Goal: Information Seeking & Learning: Learn about a topic

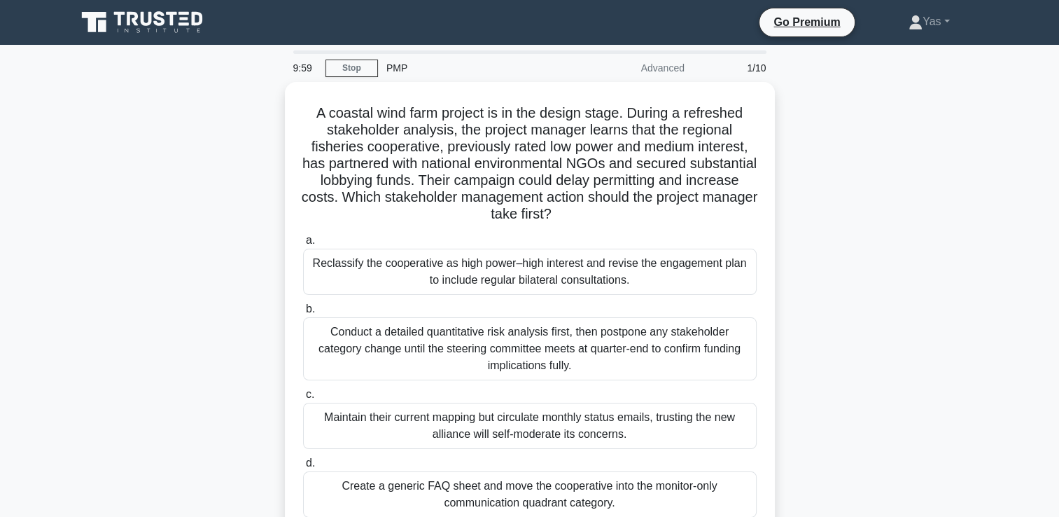
click at [133, 15] on icon at bounding box center [143, 22] width 134 height 27
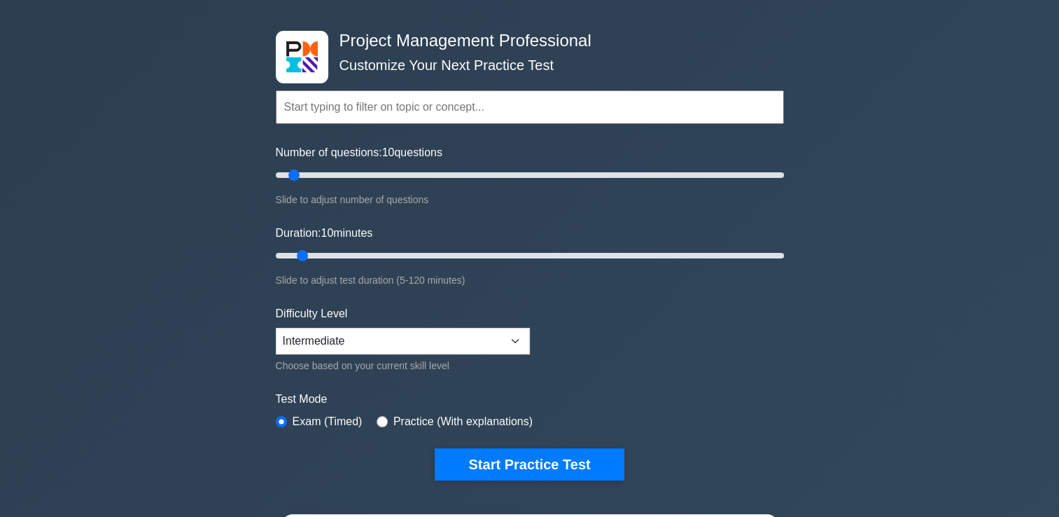
scroll to position [48, 0]
type input "30"
click at [395, 251] on input "Duration: 30 minutes" at bounding box center [530, 255] width 508 height 17
click at [385, 167] on input "Number of questions: 45 questions" at bounding box center [530, 175] width 508 height 17
click at [341, 174] on input "Number of questions: 45 questions" at bounding box center [530, 175] width 508 height 17
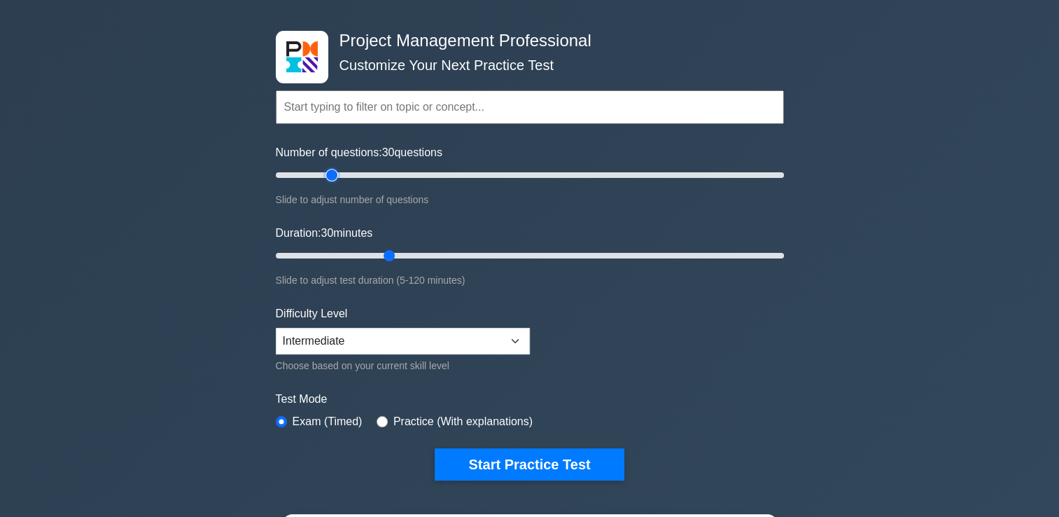
click at [332, 174] on input "Number of questions: 30 questions" at bounding box center [530, 175] width 508 height 17
type input "20"
click at [318, 174] on input "Number of questions: 25 questions" at bounding box center [530, 175] width 508 height 17
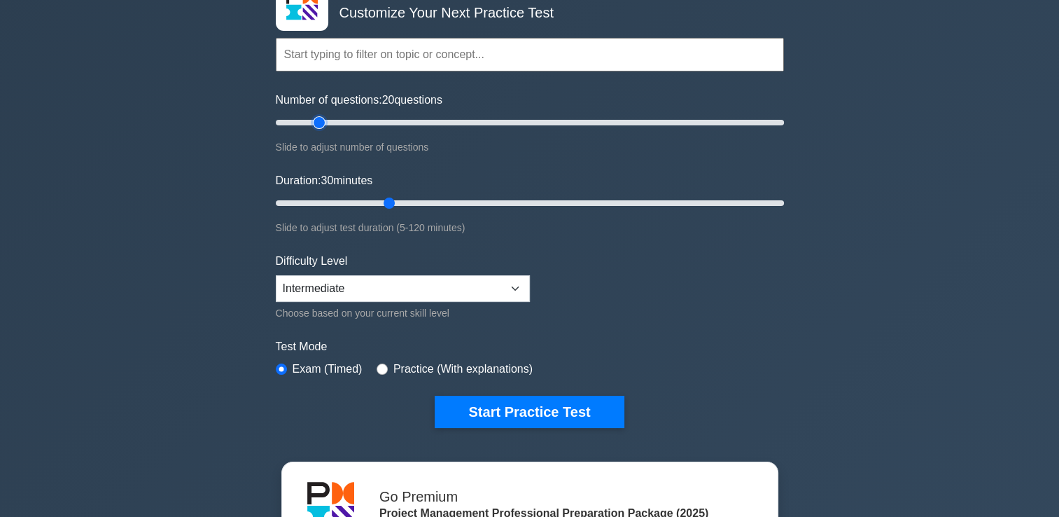
scroll to position [101, 0]
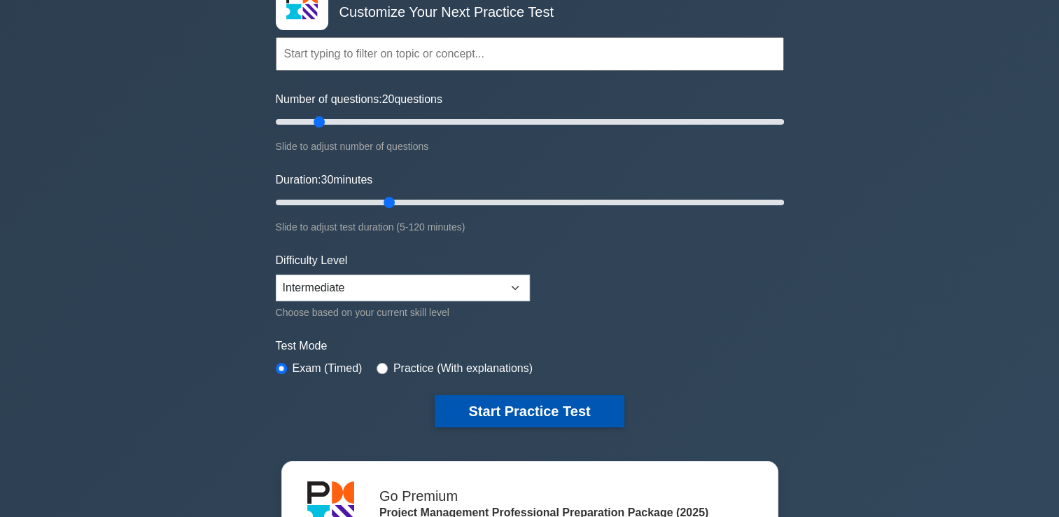
click at [593, 402] on button "Start Practice Test" at bounding box center [529, 411] width 189 height 32
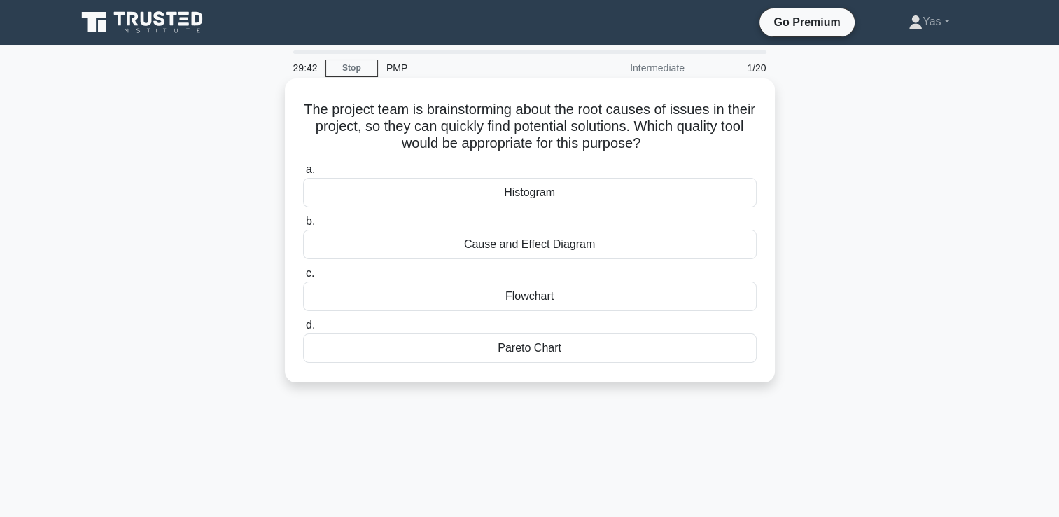
click at [647, 244] on div "Cause and Effect Diagram" at bounding box center [530, 244] width 454 height 29
click at [303, 226] on input "b. Cause and Effect Diagram" at bounding box center [303, 221] width 0 height 9
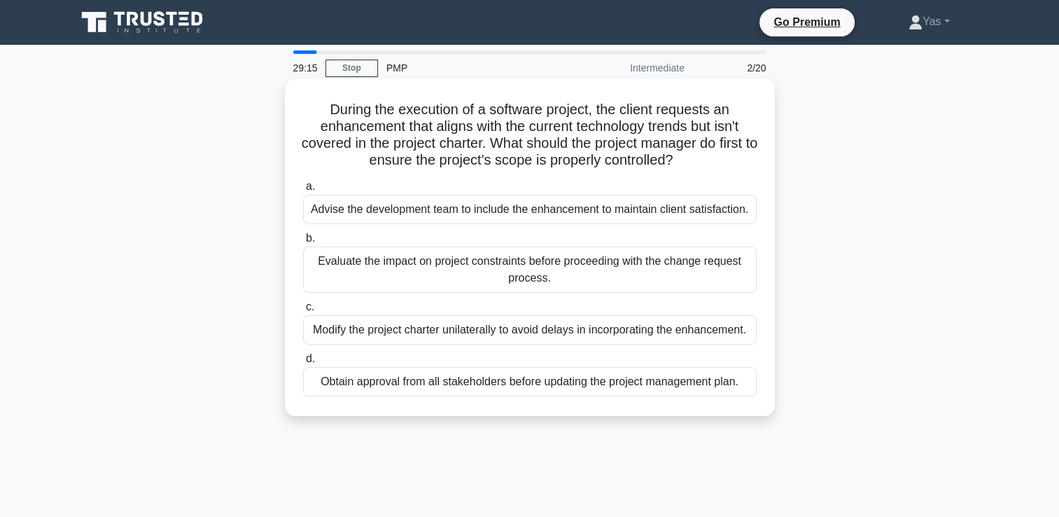
click at [707, 270] on div "Evaluate the impact on project constraints before proceeding with the change re…" at bounding box center [530, 269] width 454 height 46
click at [303, 243] on input "b. Evaluate the impact on project constraints before proceeding with the change…" at bounding box center [303, 238] width 0 height 9
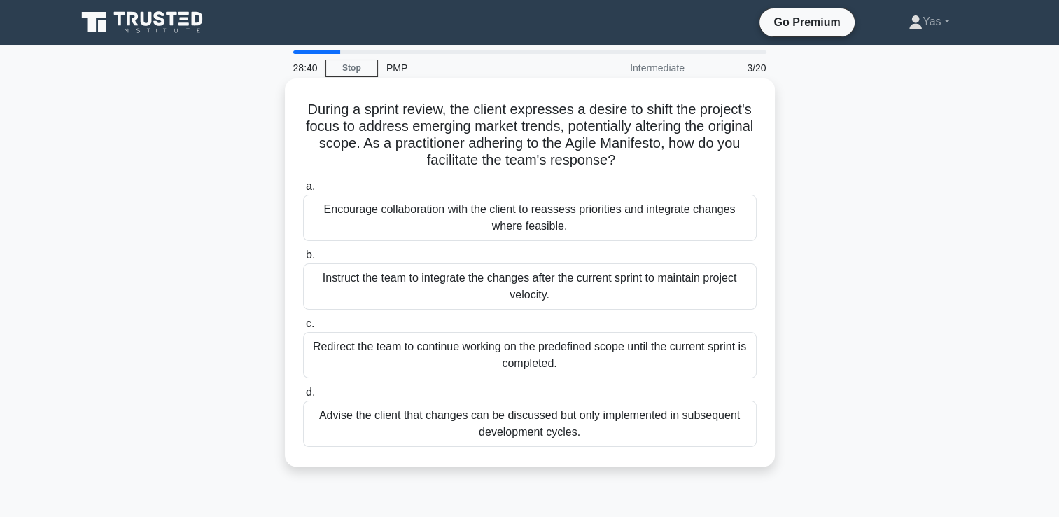
click at [721, 217] on div "Encourage collaboration with the client to reassess priorities and integrate ch…" at bounding box center [530, 218] width 454 height 46
click at [303, 191] on input "a. Encourage collaboration with the client to reassess priorities and integrate…" at bounding box center [303, 186] width 0 height 9
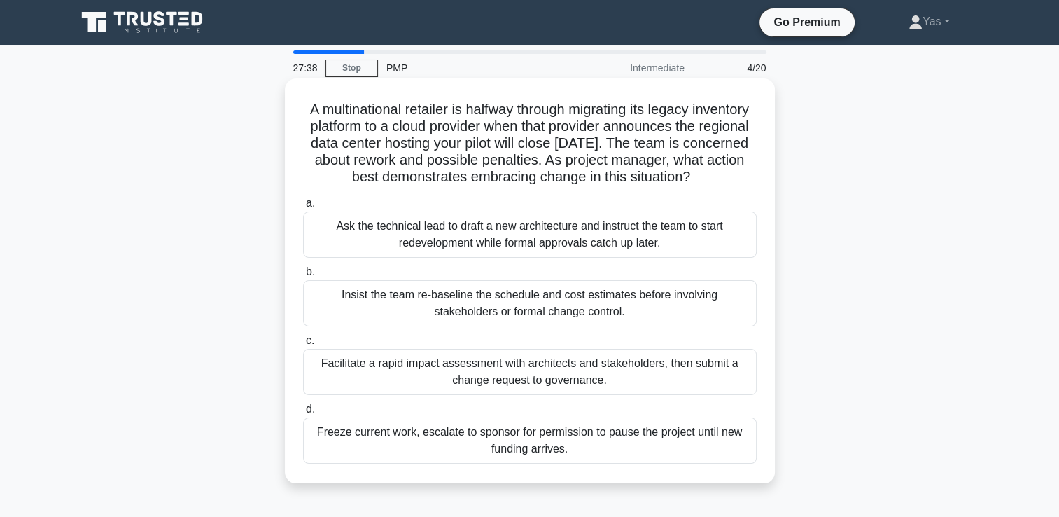
click at [731, 388] on div "Facilitate a rapid impact assessment with architects and stakeholders, then sub…" at bounding box center [530, 372] width 454 height 46
click at [303, 345] on input "c. Facilitate a rapid impact assessment with architects and stakeholders, then …" at bounding box center [303, 340] width 0 height 9
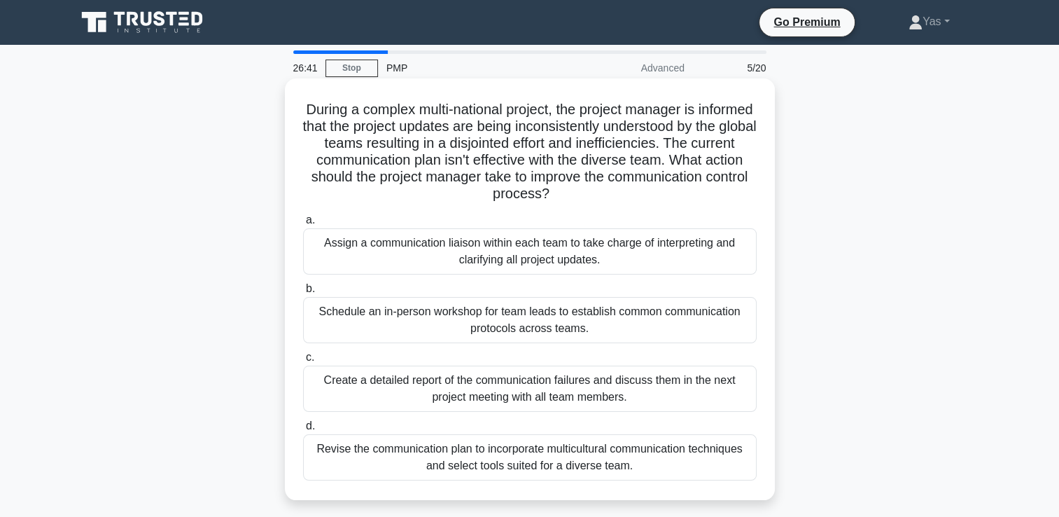
click at [706, 453] on div "Revise the communication plan to incorporate multicultural communication techni…" at bounding box center [530, 457] width 454 height 46
click at [303, 430] on input "d. Revise the communication plan to incorporate multicultural communication tec…" at bounding box center [303, 425] width 0 height 9
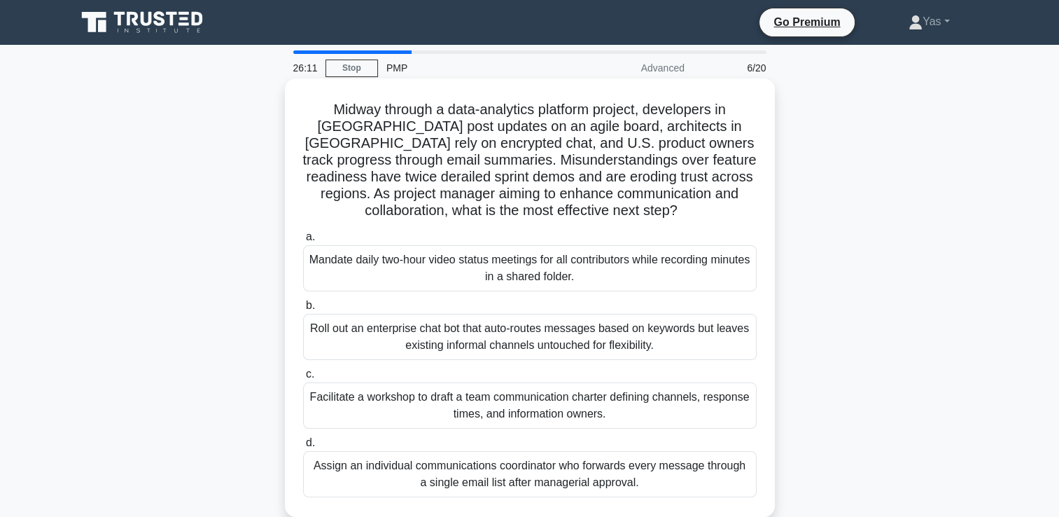
click at [740, 407] on div "Facilitate a workshop to draft a team communication charter defining channels, …" at bounding box center [530, 405] width 454 height 46
click at [303, 379] on input "c. Facilitate a workshop to draft a team communication charter defining channel…" at bounding box center [303, 374] width 0 height 9
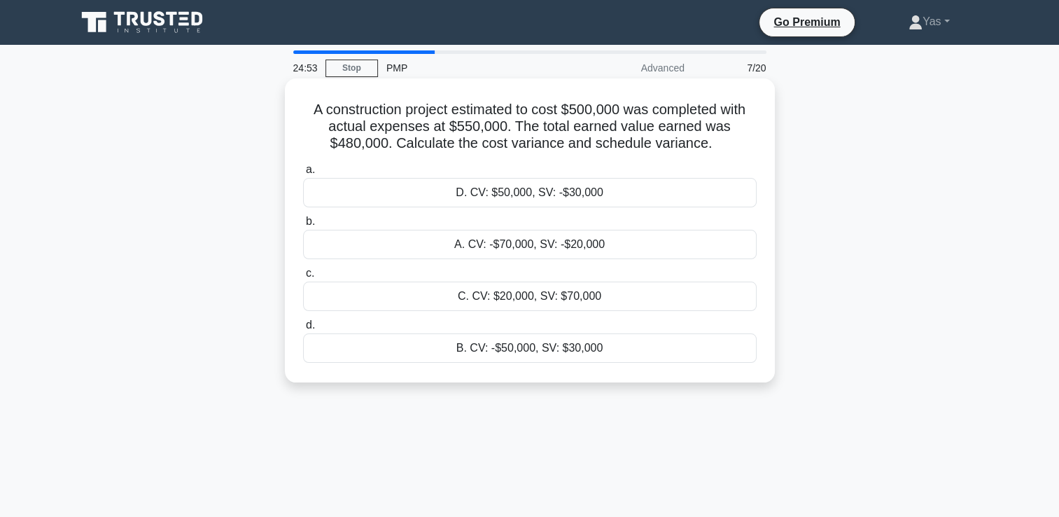
click at [712, 248] on div "A. CV: -$70,000, SV: -$20,000" at bounding box center [530, 244] width 454 height 29
click at [303, 226] on input "b. A. CV: -$70,000, SV: -$20,000" at bounding box center [303, 221] width 0 height 9
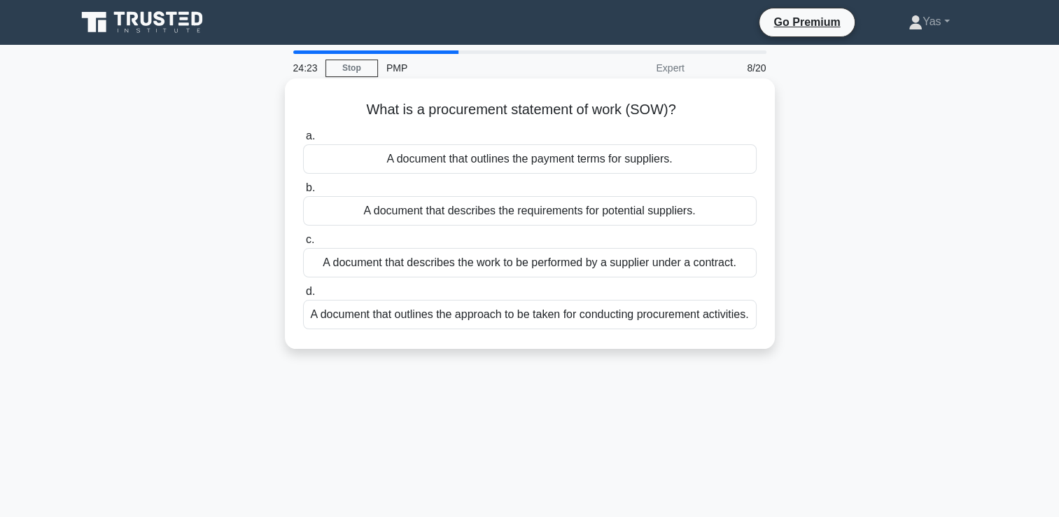
click at [727, 261] on div "A document that describes the work to be performed by a supplier under a contra…" at bounding box center [530, 262] width 454 height 29
click at [303, 244] on input "c. A document that describes the work to be performed by a supplier under a con…" at bounding box center [303, 239] width 0 height 9
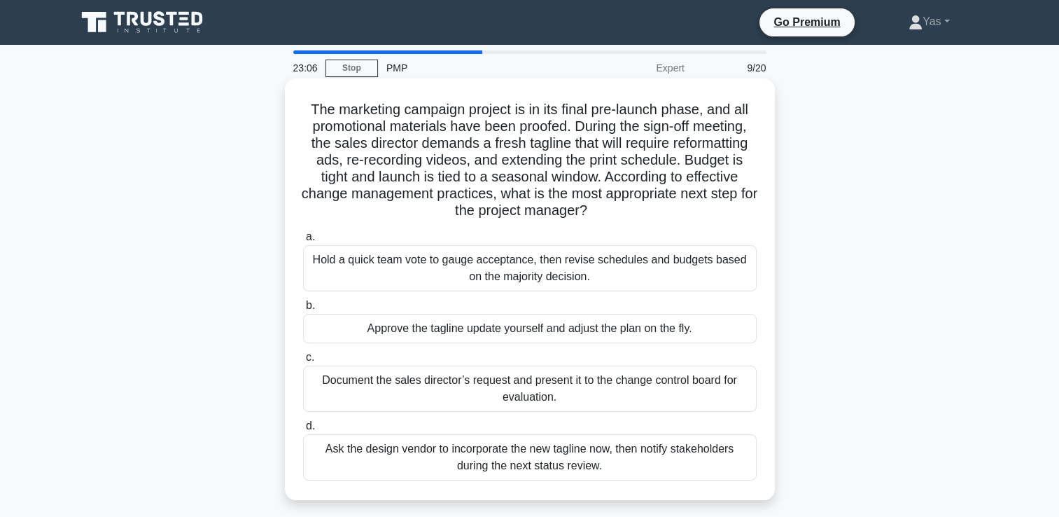
click at [719, 393] on div "Document the sales director’s request and present it to the change control boar…" at bounding box center [530, 388] width 454 height 46
click at [303, 362] on input "c. Document the sales director’s request and present it to the change control b…" at bounding box center [303, 357] width 0 height 9
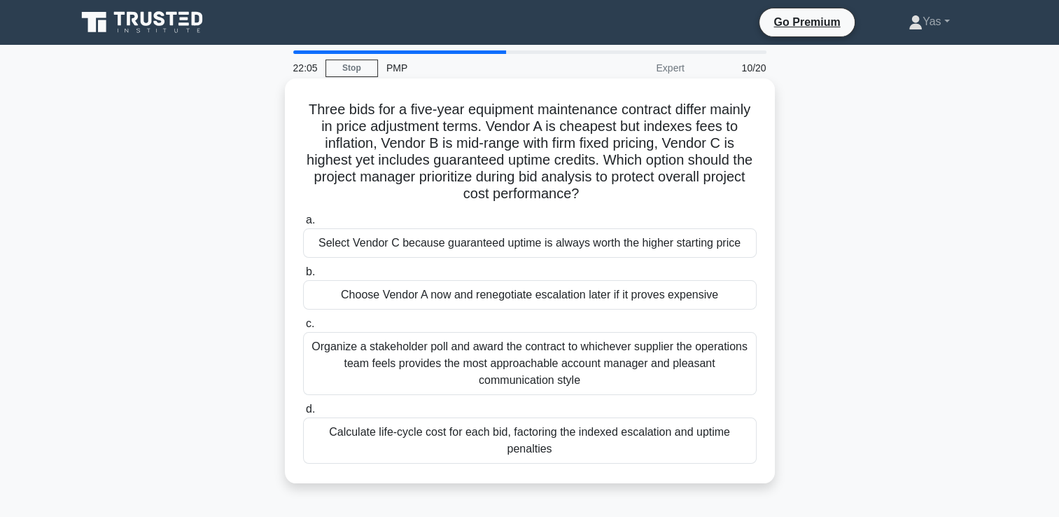
click at [672, 430] on div "Calculate life-cycle cost for each bid, factoring the indexed escalation and up…" at bounding box center [530, 440] width 454 height 46
click at [303, 414] on input "d. Calculate life-cycle cost for each bid, factoring the indexed escalation and…" at bounding box center [303, 409] width 0 height 9
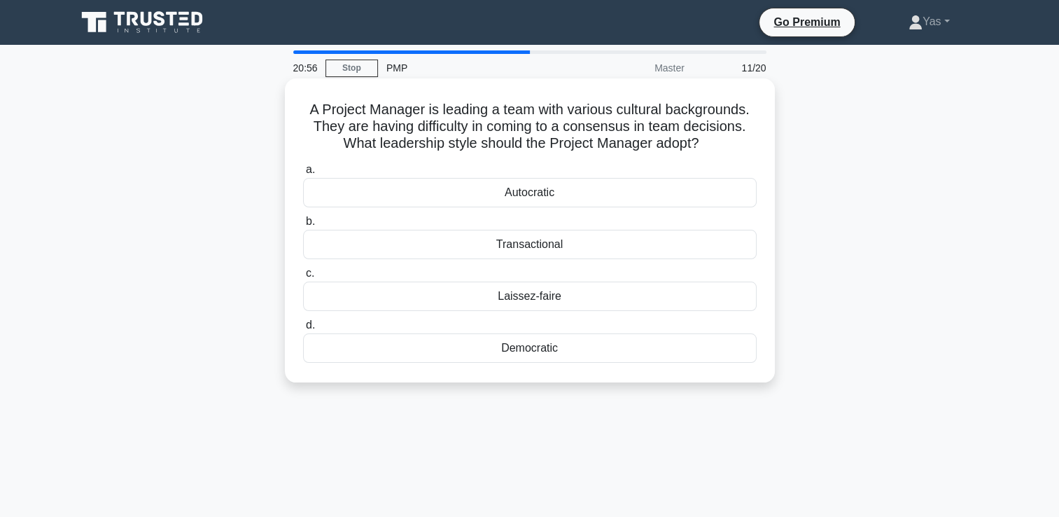
click at [708, 187] on div "Autocratic" at bounding box center [530, 192] width 454 height 29
click at [303, 174] on input "a. Autocratic" at bounding box center [303, 169] width 0 height 9
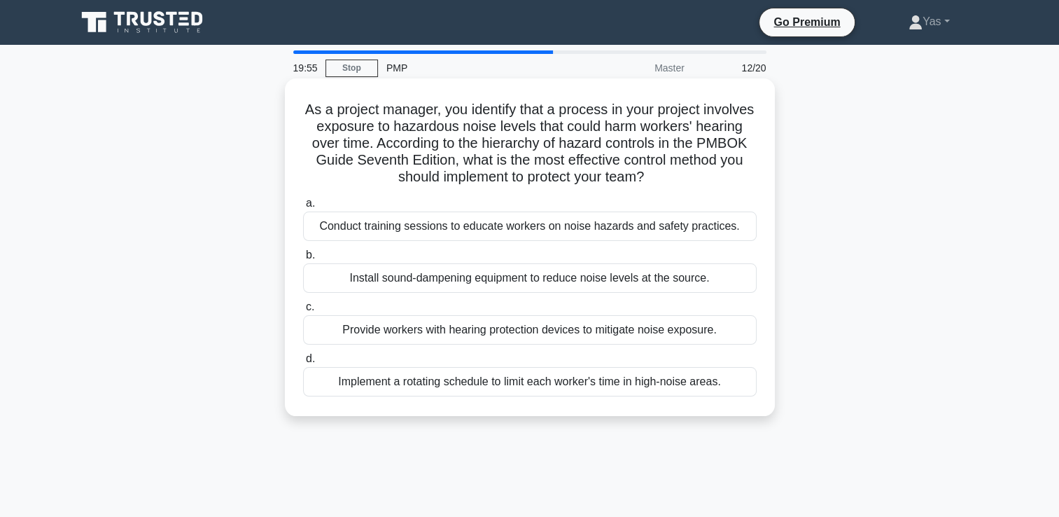
click at [727, 223] on div "Conduct training sessions to educate workers on noise hazards and safety practi…" at bounding box center [530, 225] width 454 height 29
click at [303, 208] on input "a. Conduct training sessions to educate workers on noise hazards and safety pra…" at bounding box center [303, 203] width 0 height 9
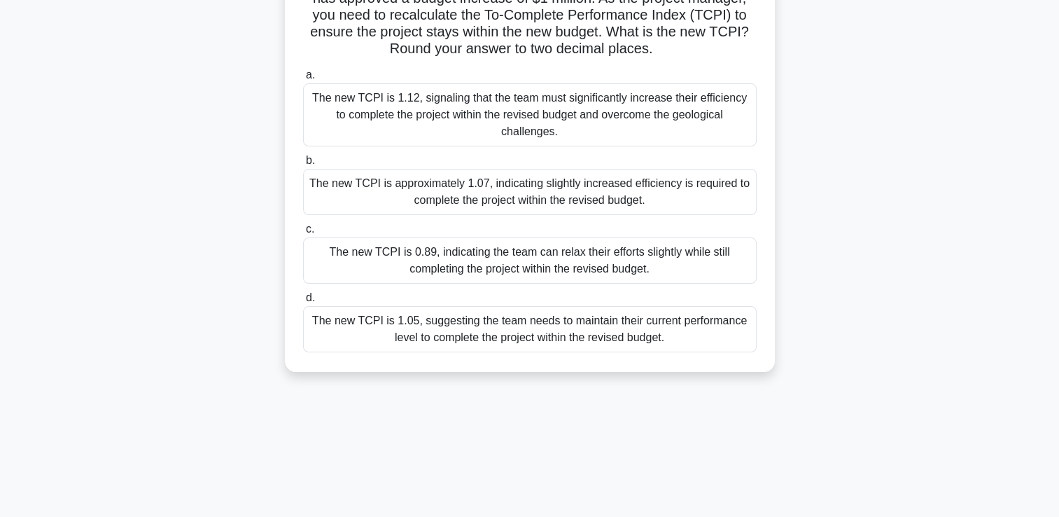
scroll to position [182, 0]
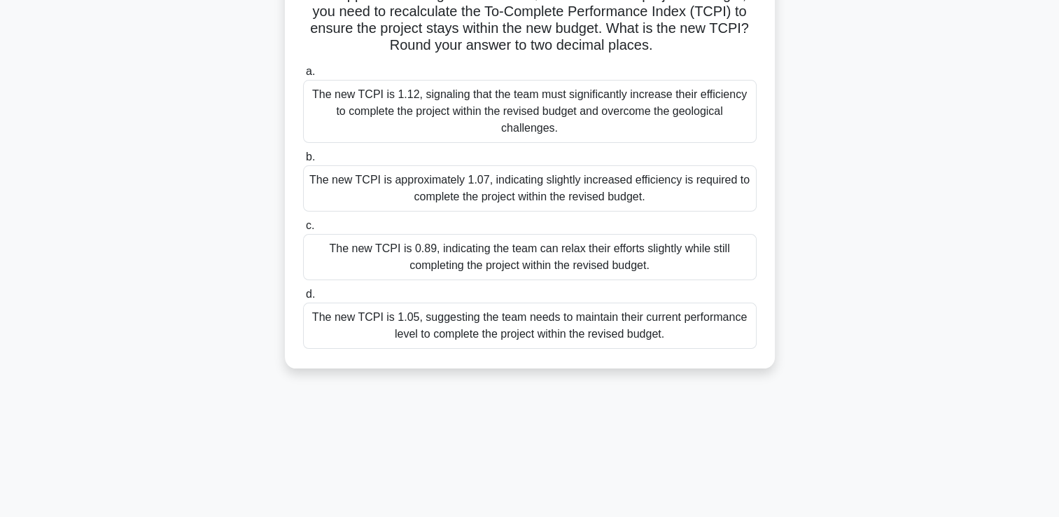
click at [738, 324] on div "The new TCPI is 1.05, suggesting the team needs to maintain their current perfo…" at bounding box center [530, 325] width 454 height 46
click at [303, 299] on input "d. The new TCPI is 1.05, suggesting the team needs to maintain their current pe…" at bounding box center [303, 294] width 0 height 9
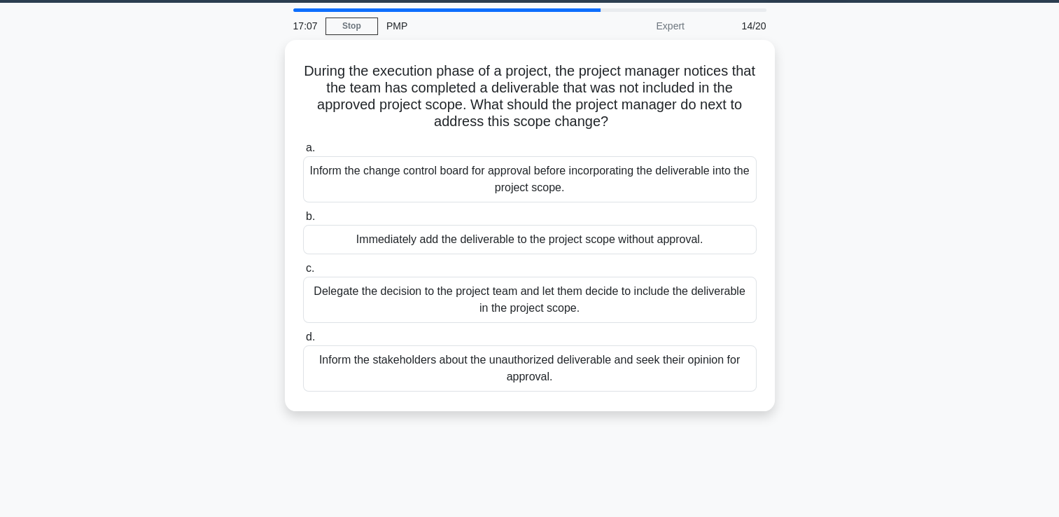
scroll to position [0, 0]
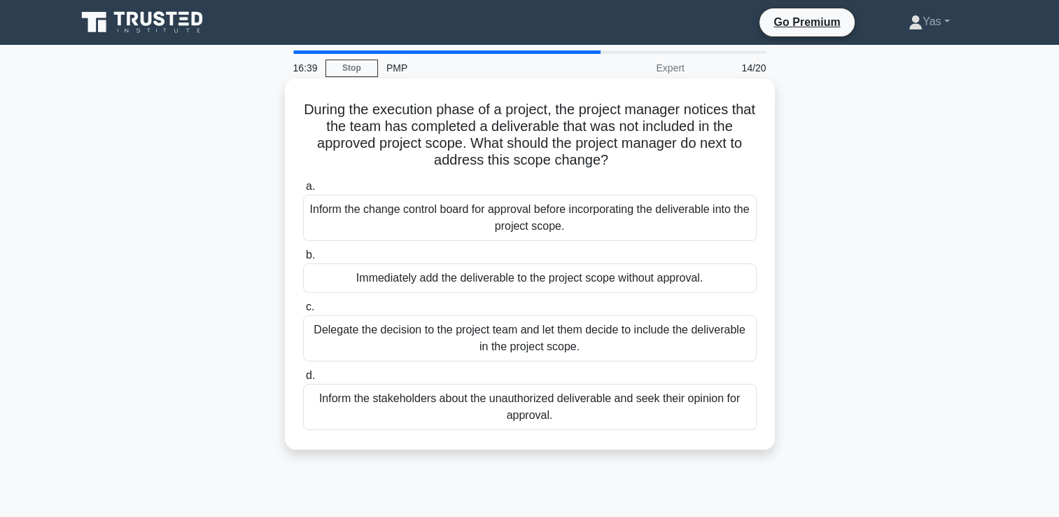
click at [703, 217] on div "Inform the change control board for approval before incorporating the deliverab…" at bounding box center [530, 218] width 454 height 46
click at [303, 191] on input "a. Inform the change control board for approval before incorporating the delive…" at bounding box center [303, 186] width 0 height 9
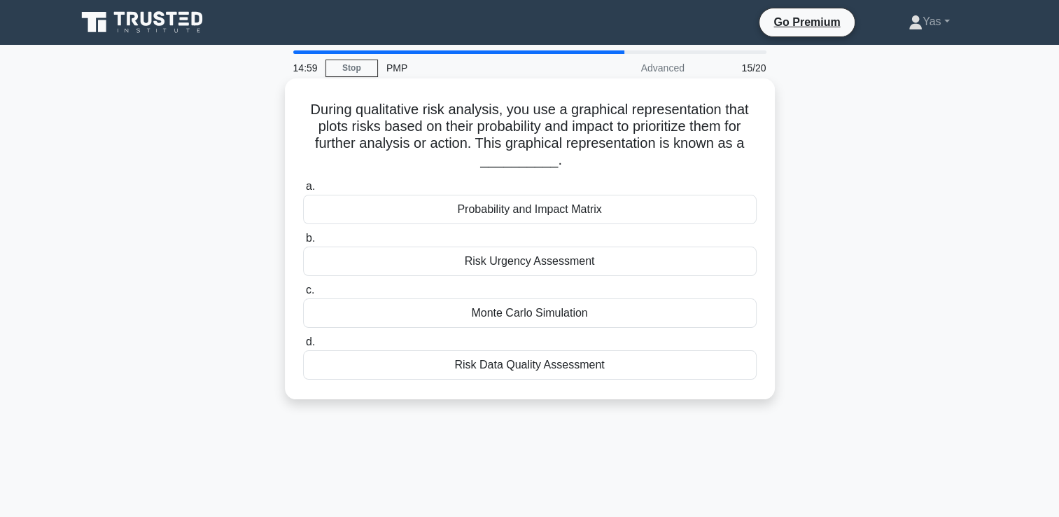
click at [573, 206] on div "Probability and Impact Matrix" at bounding box center [530, 209] width 454 height 29
click at [303, 191] on input "a. Probability and Impact Matrix" at bounding box center [303, 186] width 0 height 9
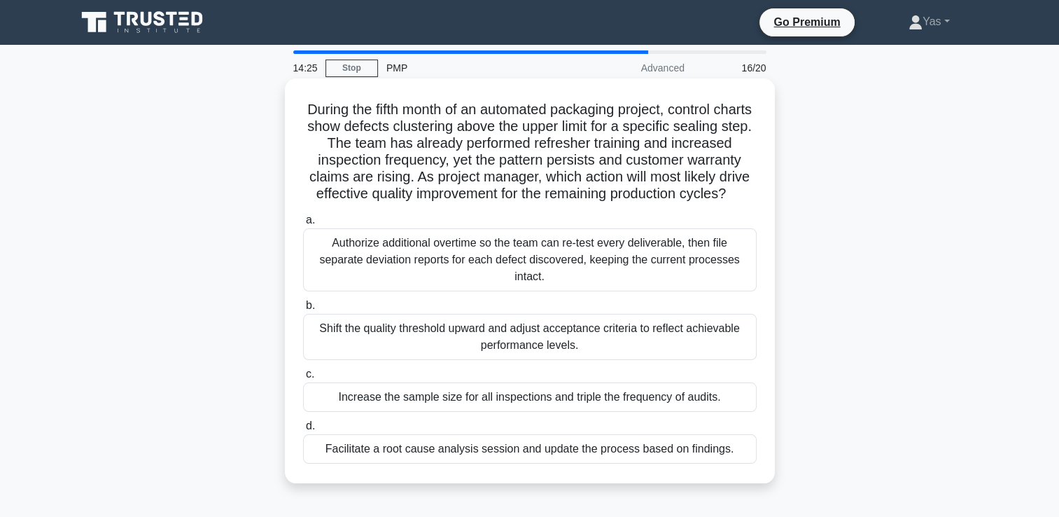
click at [717, 463] on div "Facilitate a root cause analysis session and update the process based on findin…" at bounding box center [530, 448] width 454 height 29
click at [303, 430] on input "d. Facilitate a root cause analysis session and update the process based on fin…" at bounding box center [303, 425] width 0 height 9
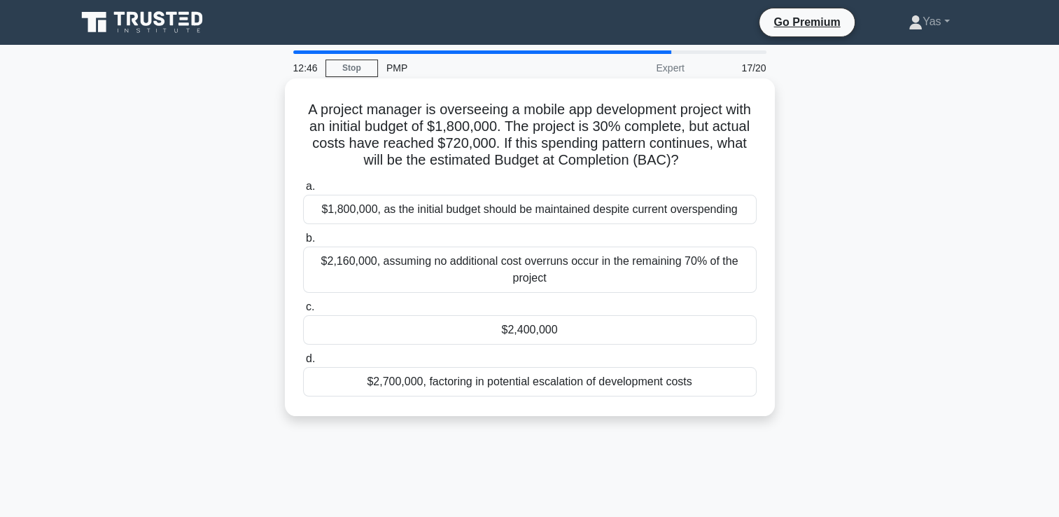
click at [723, 218] on div "$1,800,000, as the initial budget should be maintained despite current overspen…" at bounding box center [530, 209] width 454 height 29
click at [303, 191] on input "a. $1,800,000, as the initial budget should be maintained despite current overs…" at bounding box center [303, 186] width 0 height 9
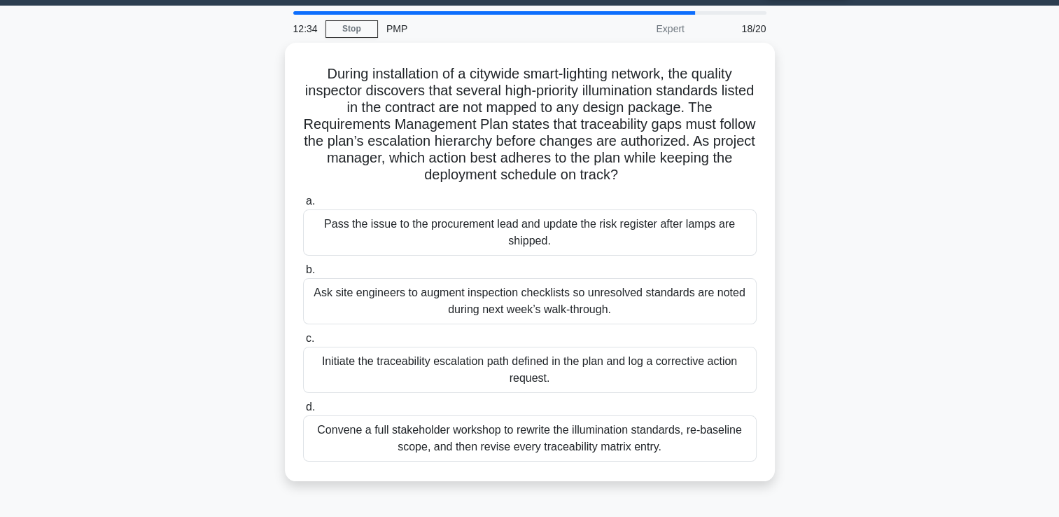
scroll to position [39, 0]
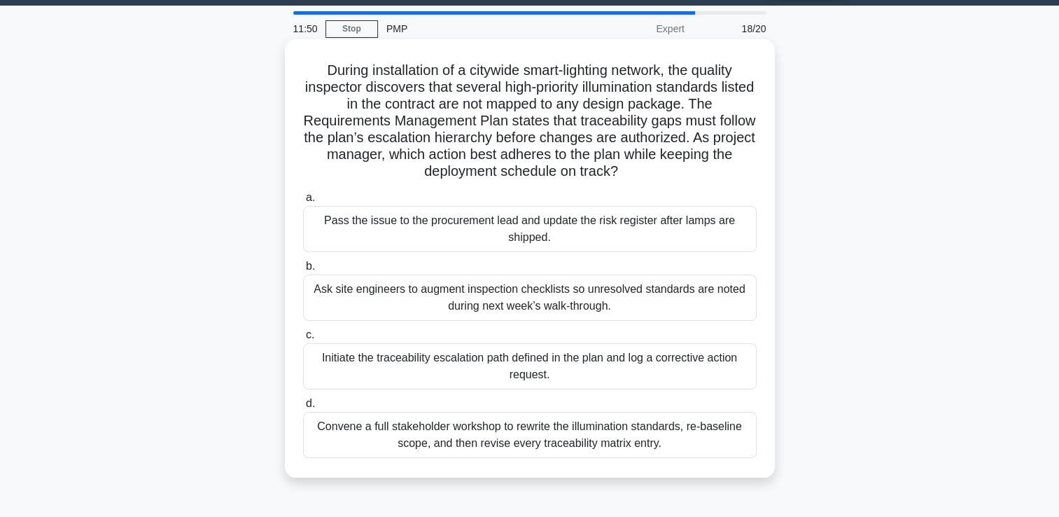
click at [706, 365] on div "Initiate the traceability escalation path defined in the plan and log a correct…" at bounding box center [530, 366] width 454 height 46
click at [303, 339] on input "c. Initiate the traceability escalation path defined in the plan and log a corr…" at bounding box center [303, 334] width 0 height 9
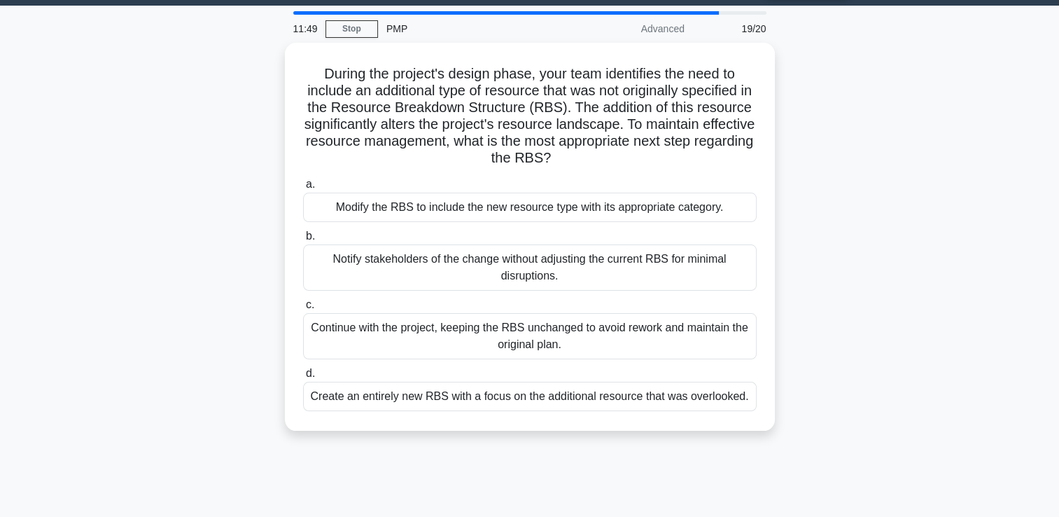
scroll to position [0, 0]
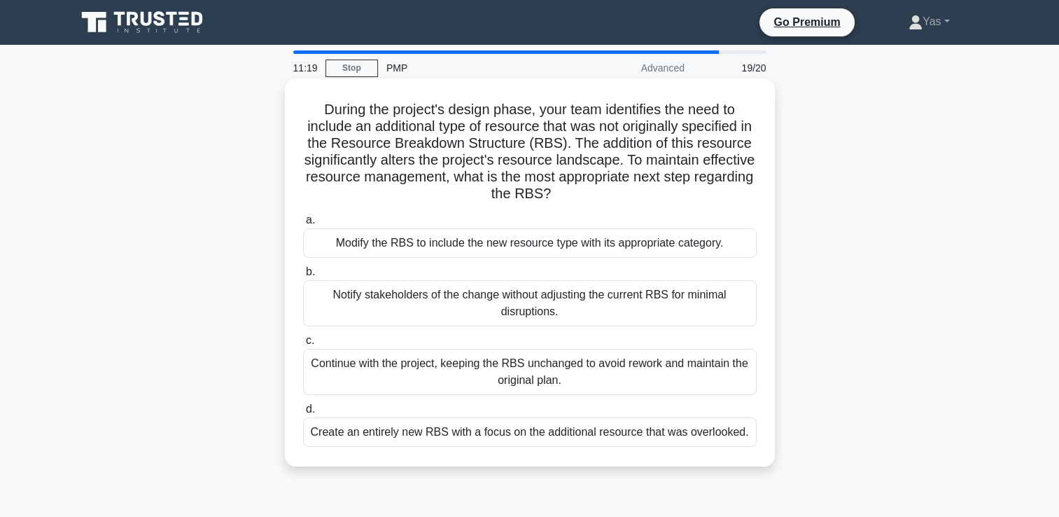
click at [736, 244] on div "Modify the RBS to include the new resource type with its appropriate category." at bounding box center [530, 242] width 454 height 29
click at [303, 225] on input "a. Modify the RBS to include the new resource type with its appropriate categor…" at bounding box center [303, 220] width 0 height 9
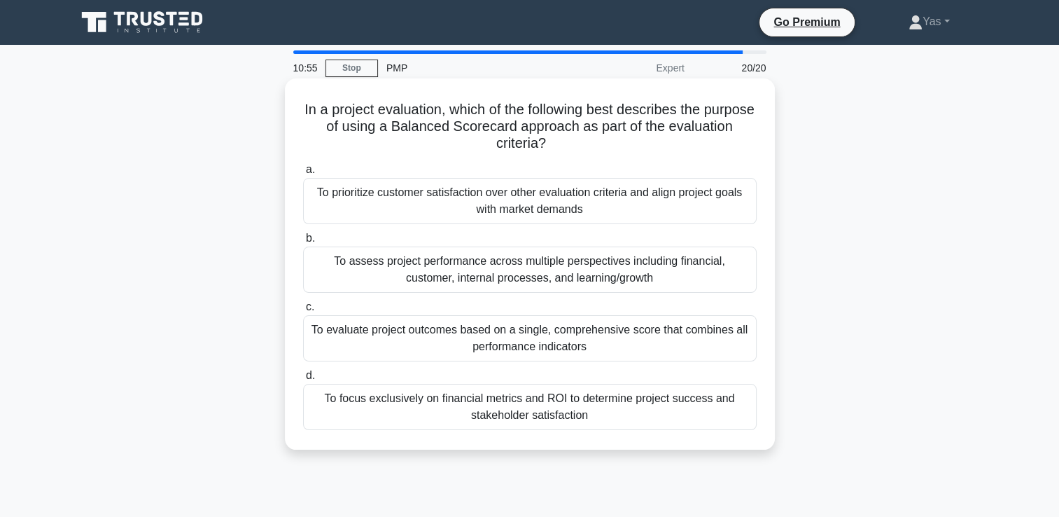
click at [729, 265] on div "To assess project performance across multiple perspectives including financial,…" at bounding box center [530, 269] width 454 height 46
click at [303, 243] on input "b. To assess project performance across multiple perspectives including financi…" at bounding box center [303, 238] width 0 height 9
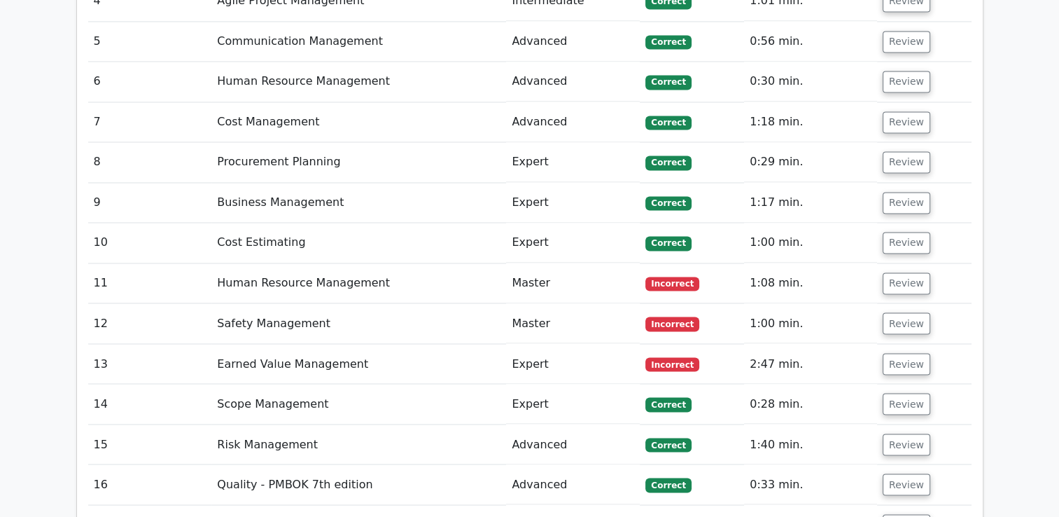
scroll to position [2324, 0]
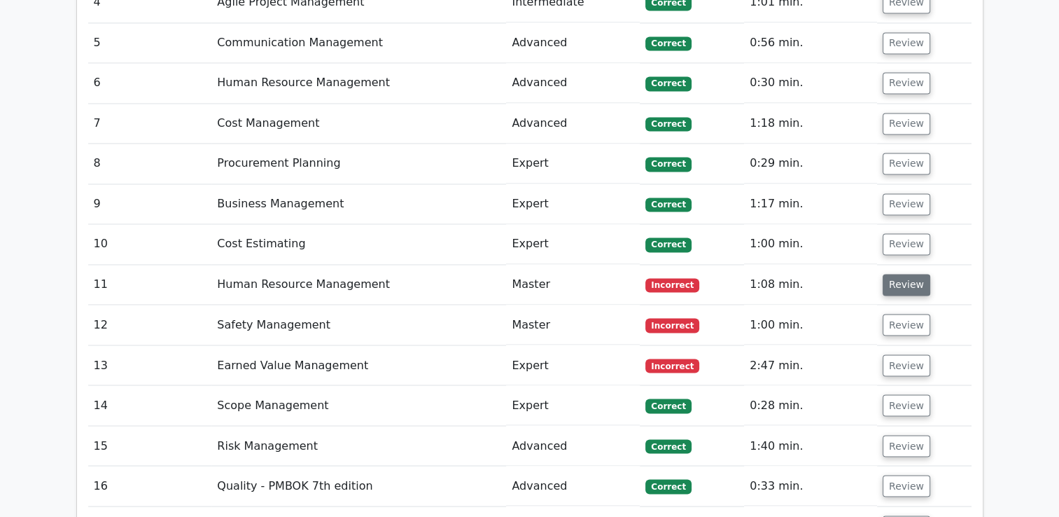
click at [902, 274] on button "Review" at bounding box center [907, 285] width 48 height 22
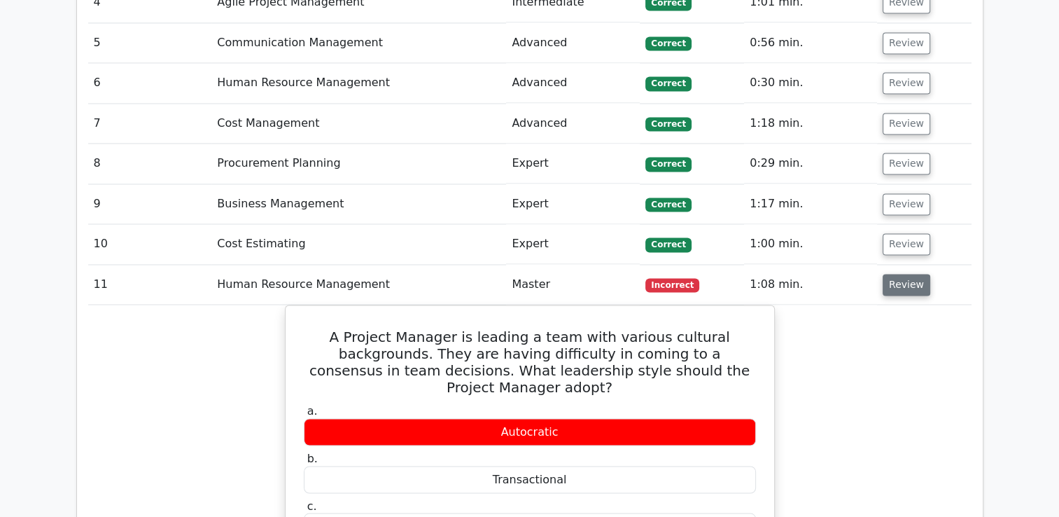
click at [896, 274] on button "Review" at bounding box center [907, 285] width 48 height 22
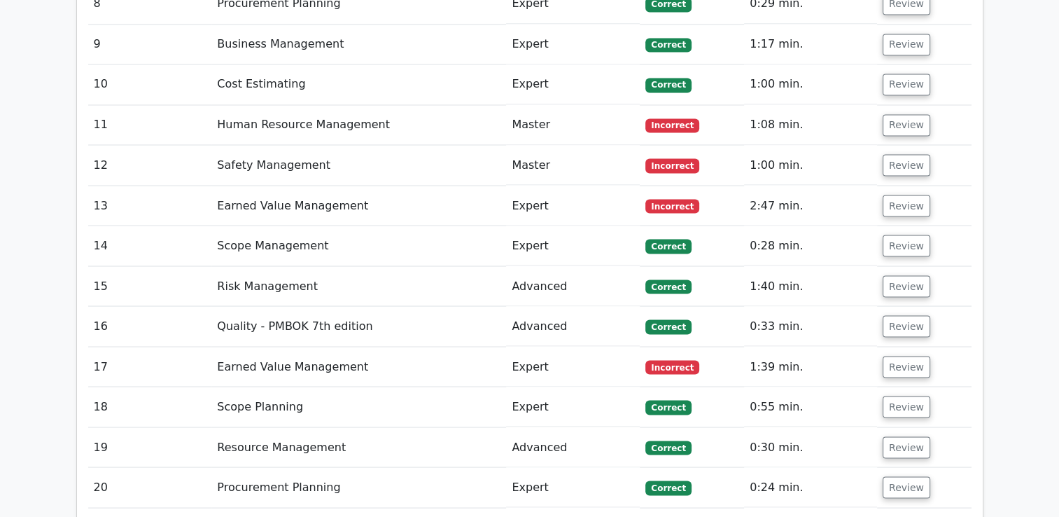
scroll to position [2430, 0]
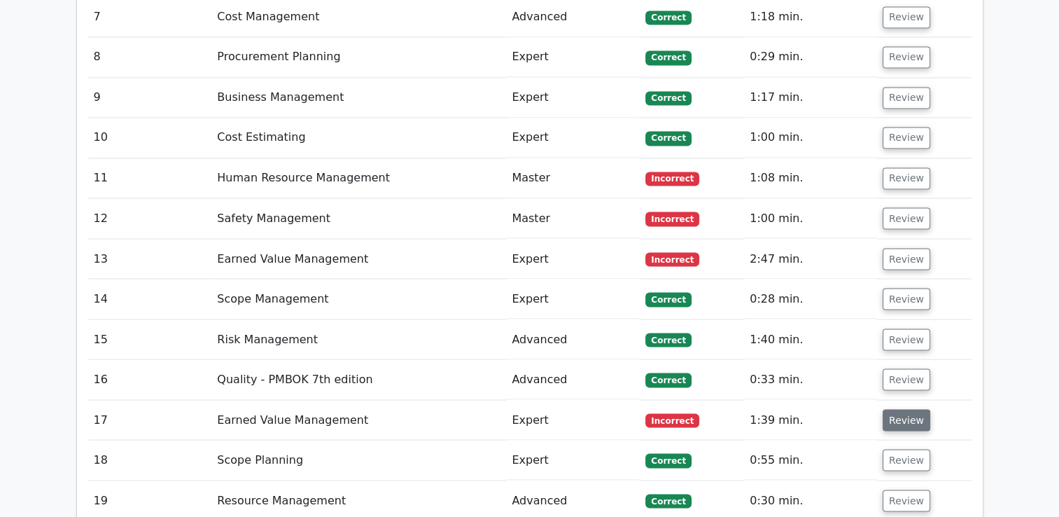
click at [902, 409] on button "Review" at bounding box center [907, 420] width 48 height 22
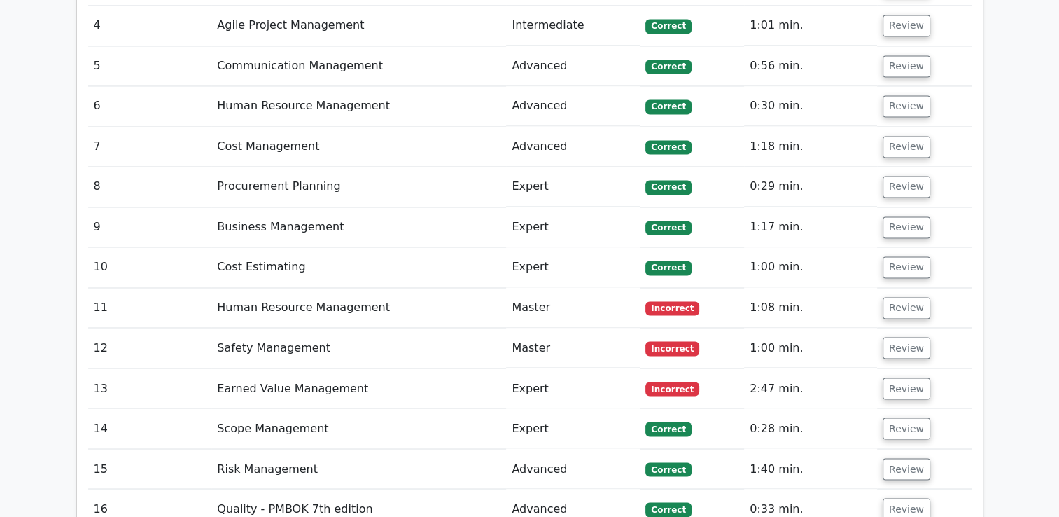
scroll to position [2302, 0]
click at [918, 296] on button "Review" at bounding box center [907, 307] width 48 height 22
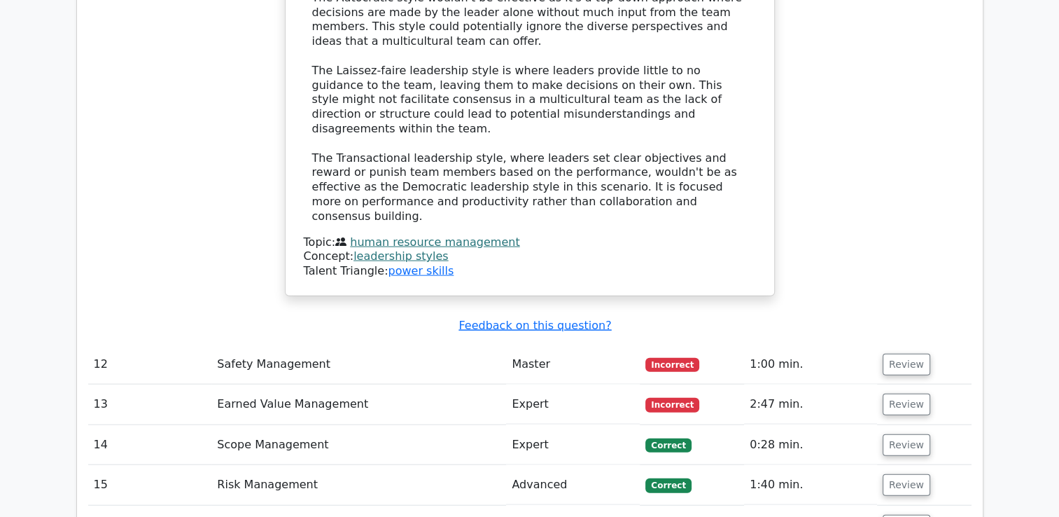
scroll to position [3062, 0]
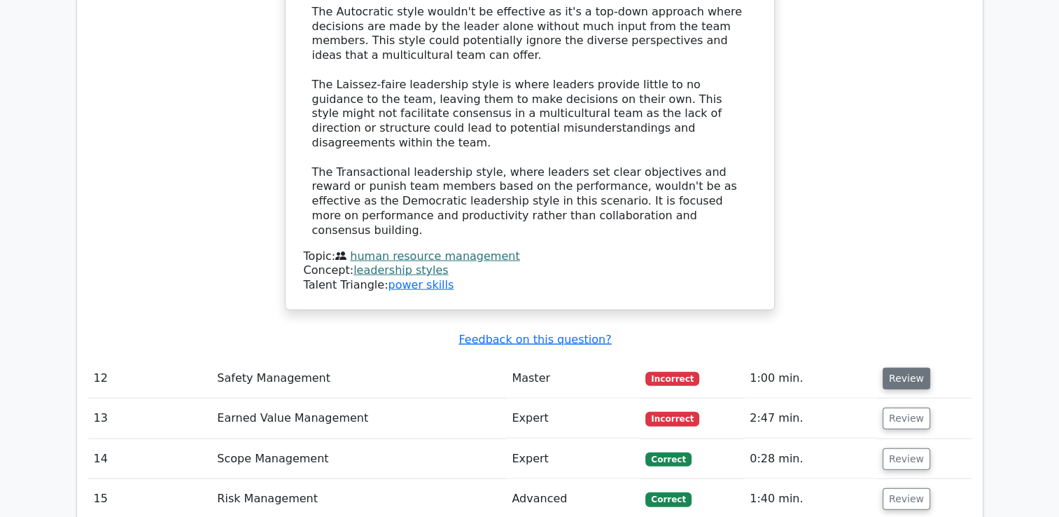
click at [910, 367] on button "Review" at bounding box center [907, 378] width 48 height 22
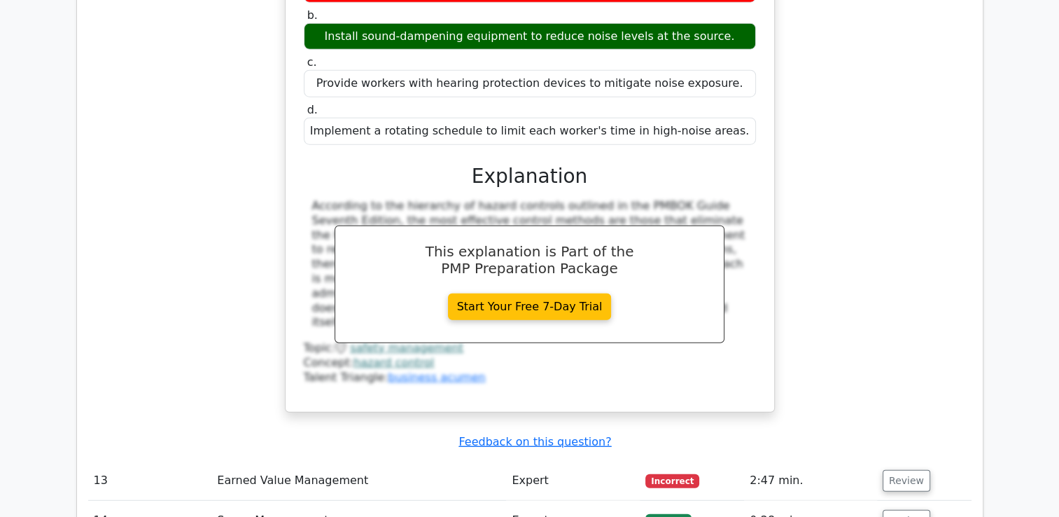
scroll to position [3648, 0]
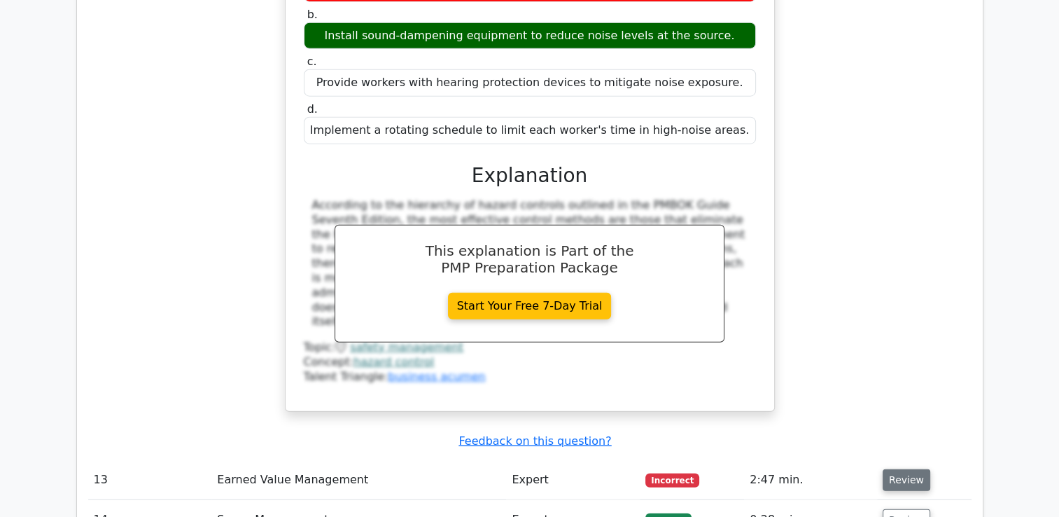
click at [901, 469] on button "Review" at bounding box center [907, 480] width 48 height 22
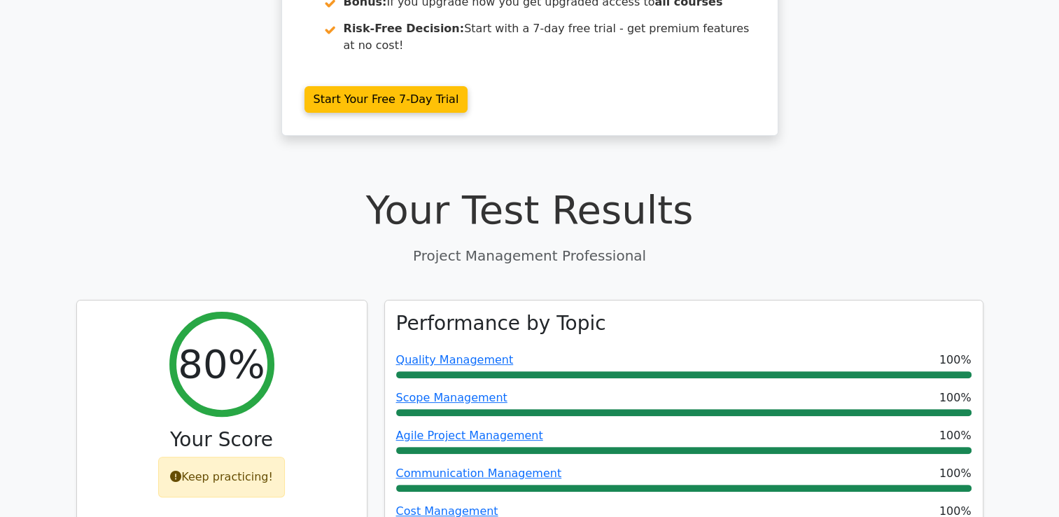
scroll to position [0, 0]
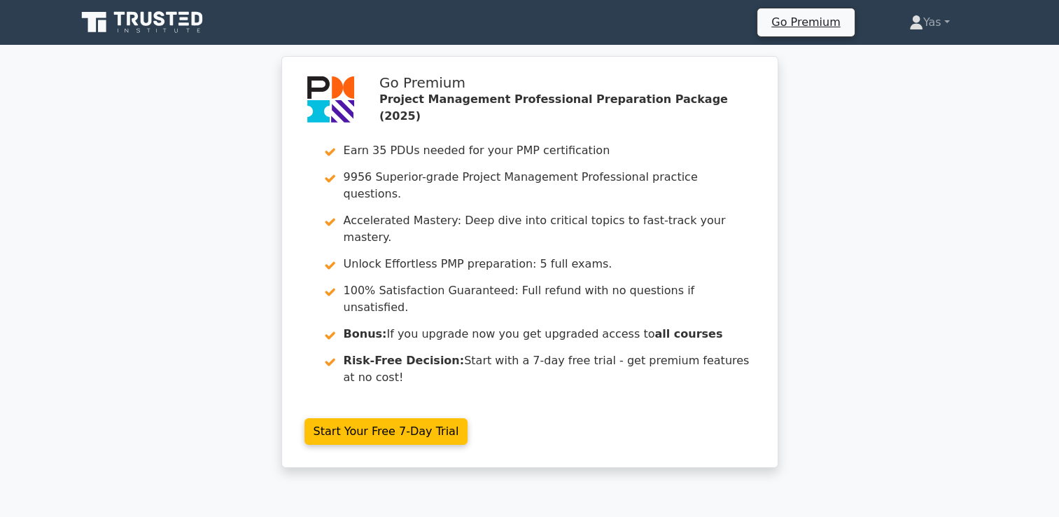
click at [109, 27] on icon at bounding box center [143, 22] width 134 height 27
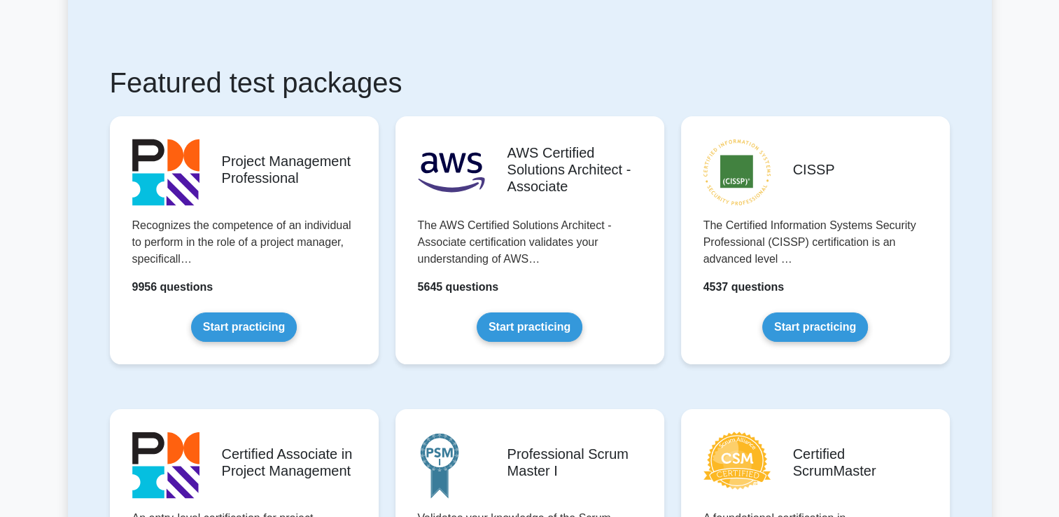
scroll to position [209, 0]
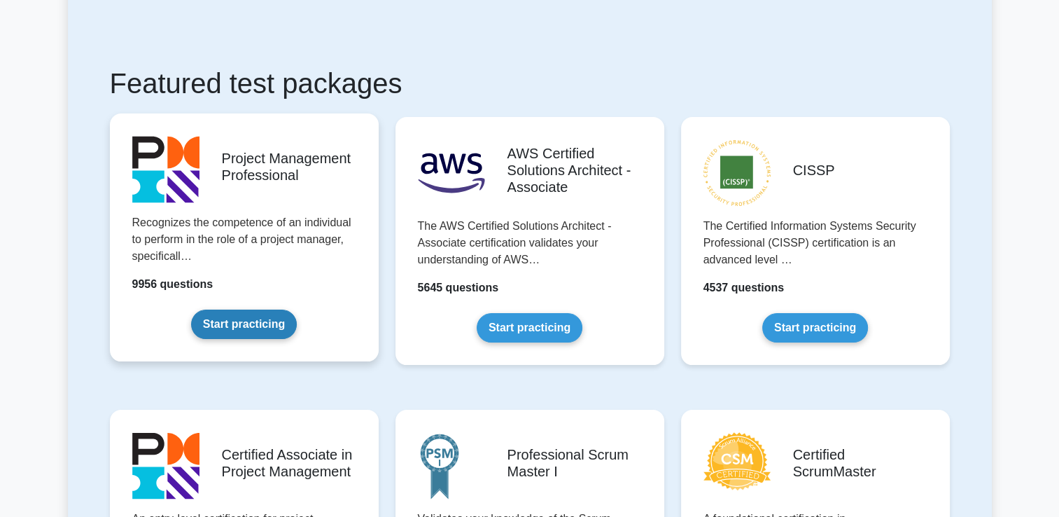
click at [228, 309] on link "Start practicing" at bounding box center [244, 323] width 106 height 29
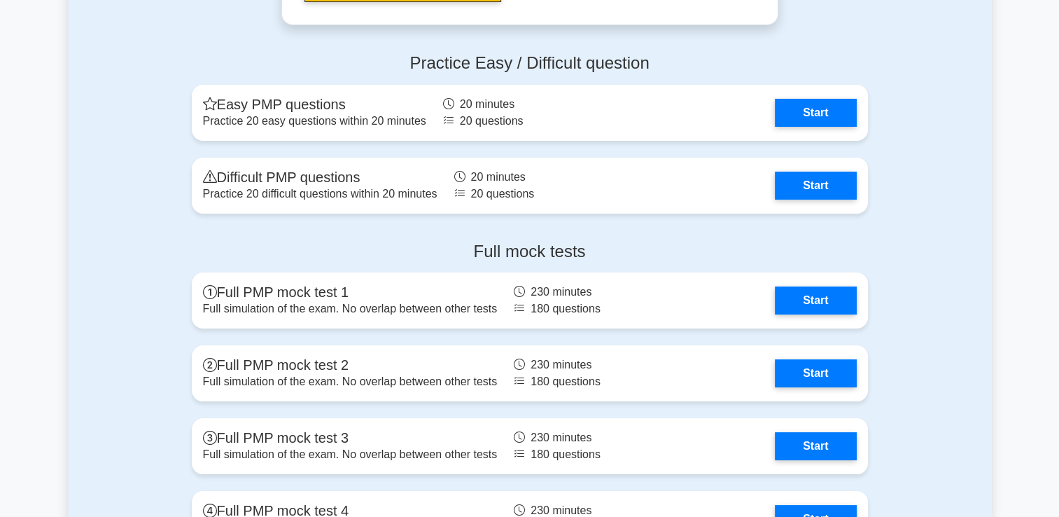
scroll to position [5268, 0]
